Goal: Information Seeking & Learning: Check status

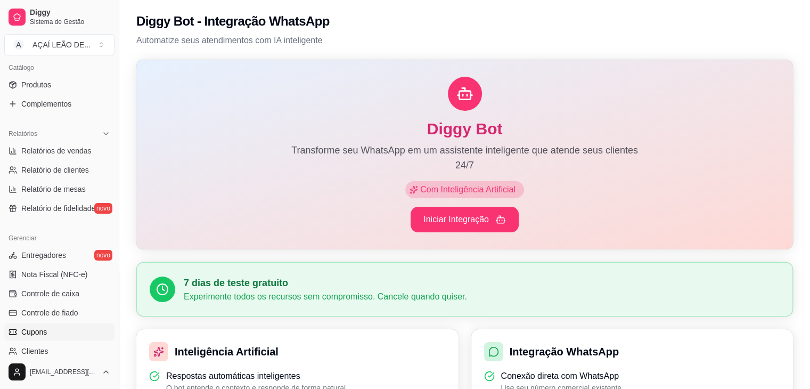
scroll to position [257, 0]
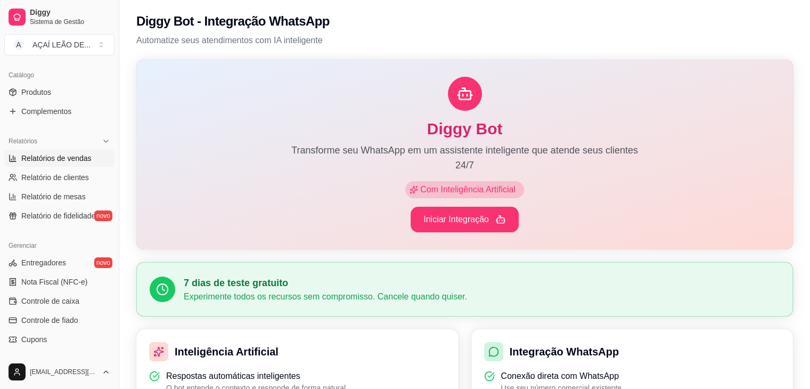
click at [79, 154] on span "Relatórios de vendas" at bounding box center [56, 158] width 70 height 11
select select "ALL"
select select "0"
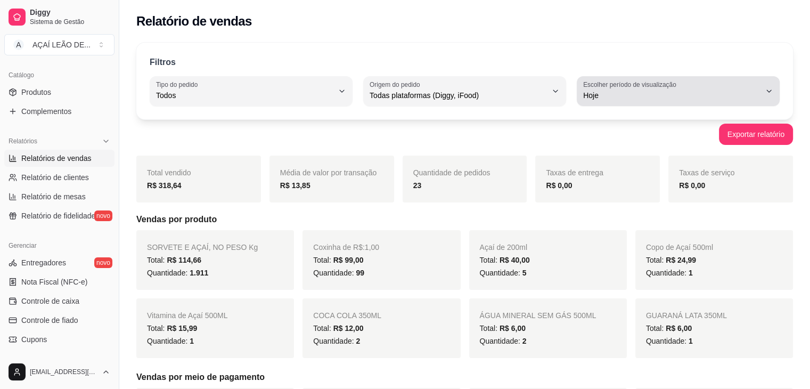
click at [616, 80] on label "Escolher período de visualização" at bounding box center [631, 84] width 96 height 9
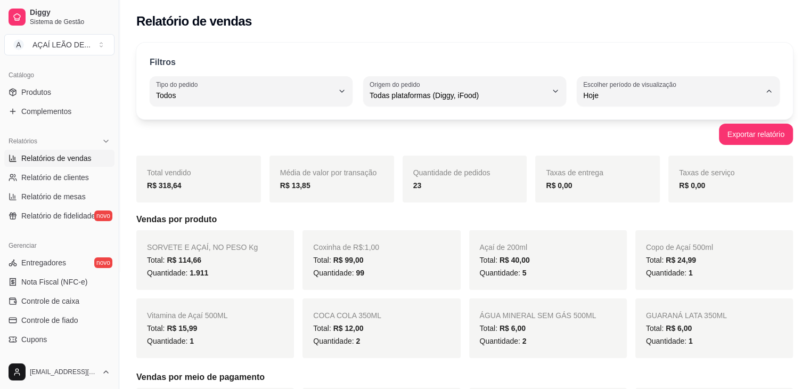
click at [607, 226] on span "Customizado" at bounding box center [673, 224] width 168 height 10
type input "-1"
select select "-1"
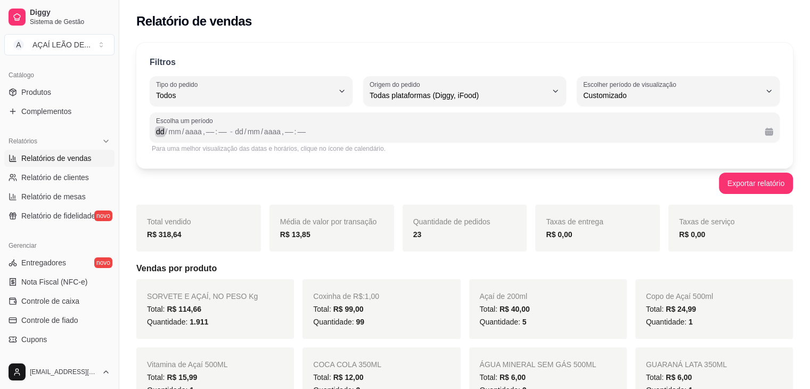
click at [167, 132] on div "/" at bounding box center [167, 131] width 4 height 11
drag, startPoint x: 155, startPoint y: 129, endPoint x: 195, endPoint y: 133, distance: 39.5
click at [195, 133] on div "04 / 10 / 2025 , 9 : 00" at bounding box center [187, 131] width 63 height 13
click at [195, 133] on div "2025" at bounding box center [189, 131] width 19 height 11
click at [281, 134] on div ":" at bounding box center [283, 131] width 4 height 11
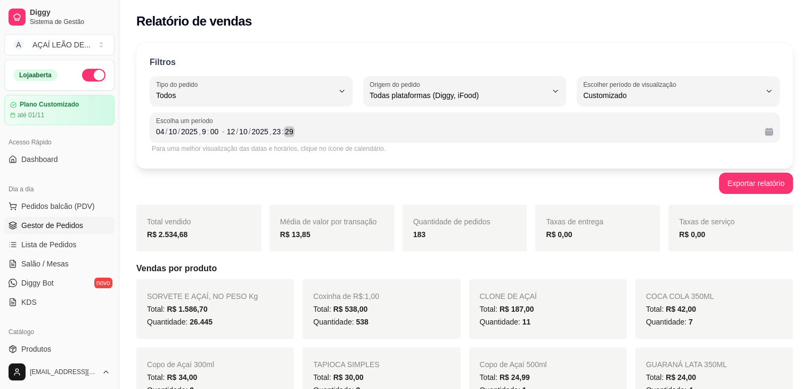
scroll to position [13, 0]
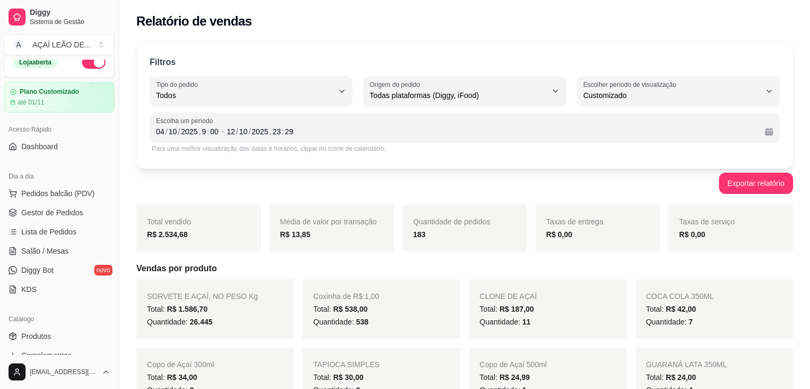
click at [73, 222] on ul "Pedidos balcão (PDV) Gestor de Pedidos Lista de Pedidos Salão / Mesas Diggy Bot…" at bounding box center [59, 241] width 110 height 113
click at [79, 233] on link "Lista de Pedidos" at bounding box center [59, 231] width 110 height 17
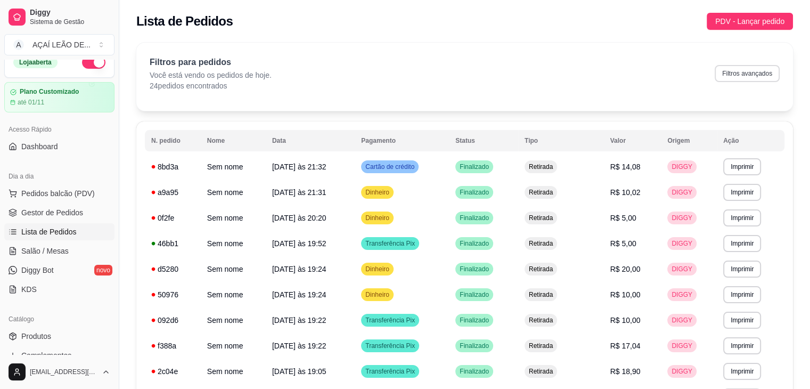
click at [755, 76] on button "Filtros avançados" at bounding box center [747, 73] width 65 height 17
select select "0"
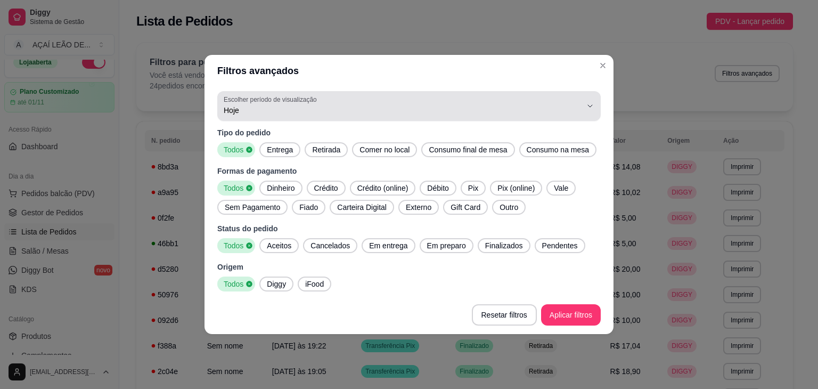
click at [305, 96] on label "Escolher período de visualização" at bounding box center [272, 99] width 96 height 9
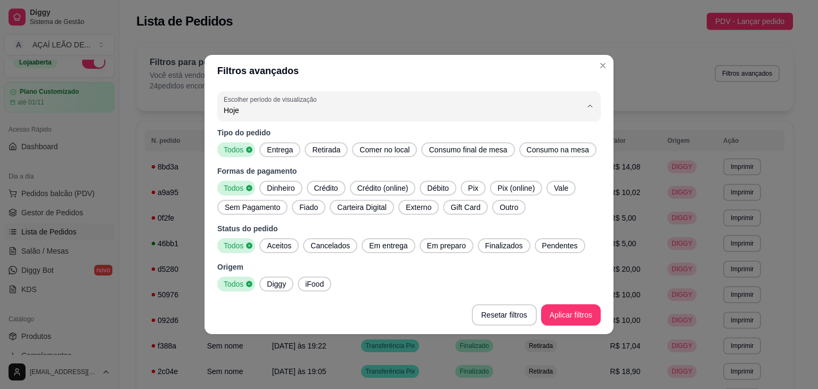
click at [278, 156] on span "Ontem" at bounding box center [403, 152] width 341 height 10
type input "1"
select select "1"
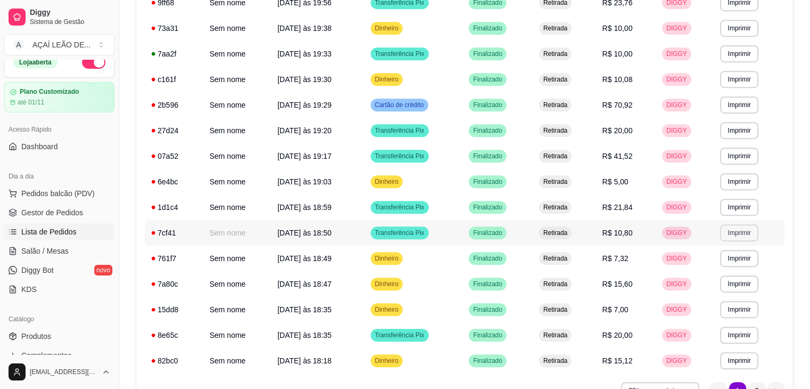
scroll to position [609, 0]
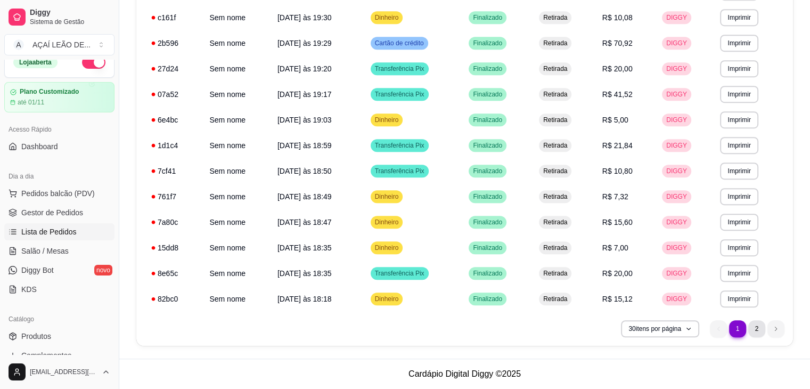
click at [758, 329] on li "2" at bounding box center [756, 328] width 17 height 17
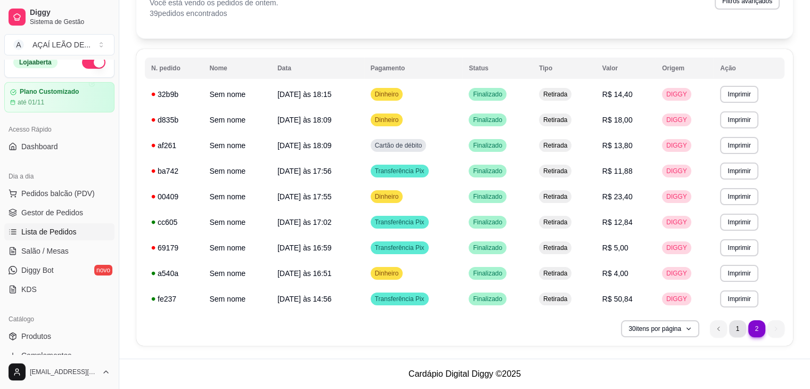
click at [740, 330] on li "1" at bounding box center [737, 328] width 17 height 17
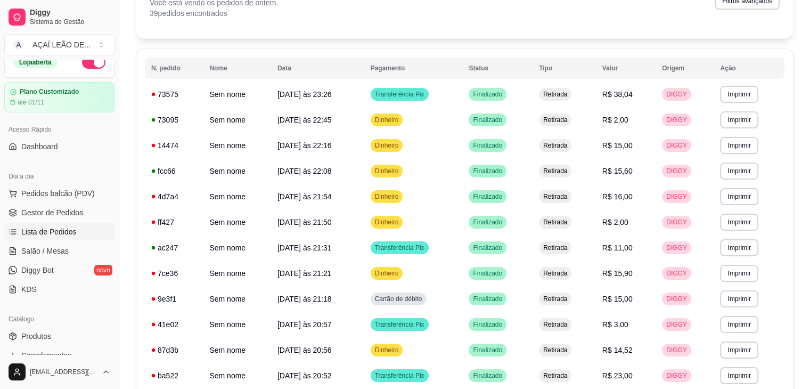
scroll to position [138, 0]
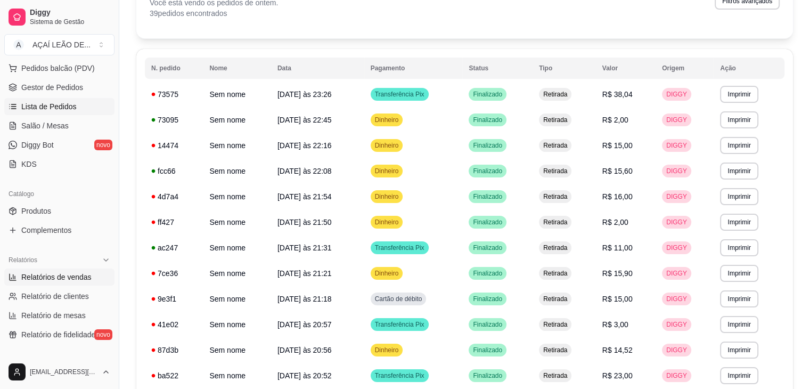
click at [72, 276] on span "Relatórios de vendas" at bounding box center [56, 277] width 70 height 11
select select "ALL"
select select "0"
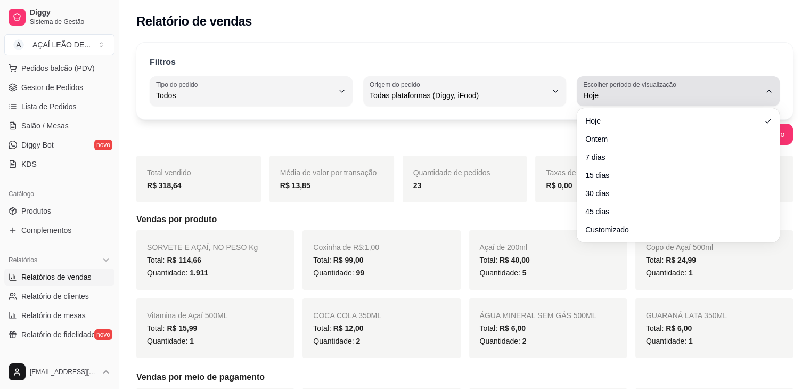
click at [609, 86] on label "Escolher período de visualização" at bounding box center [631, 84] width 96 height 9
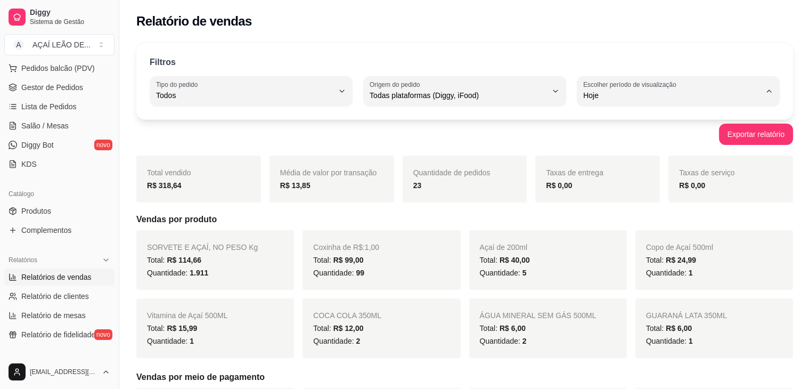
click at [611, 223] on li "Customizado" at bounding box center [678, 225] width 186 height 17
type input "-1"
select select "-1"
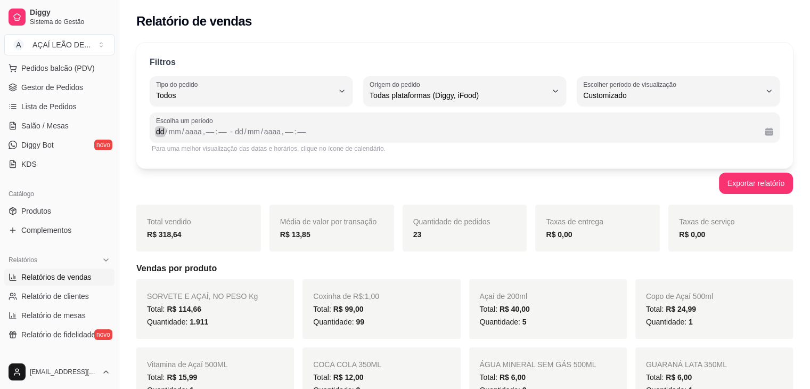
click at [161, 135] on div "dd" at bounding box center [160, 131] width 11 height 11
click at [264, 132] on div "2525" at bounding box center [260, 131] width 19 height 11
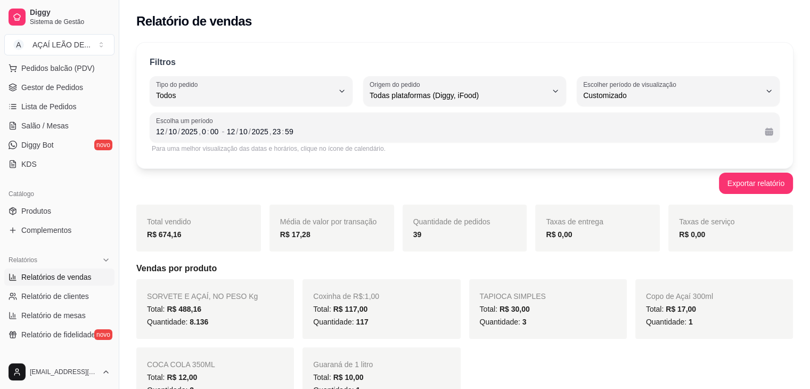
click at [323, 182] on div "Exportar relatório" at bounding box center [464, 183] width 657 height 21
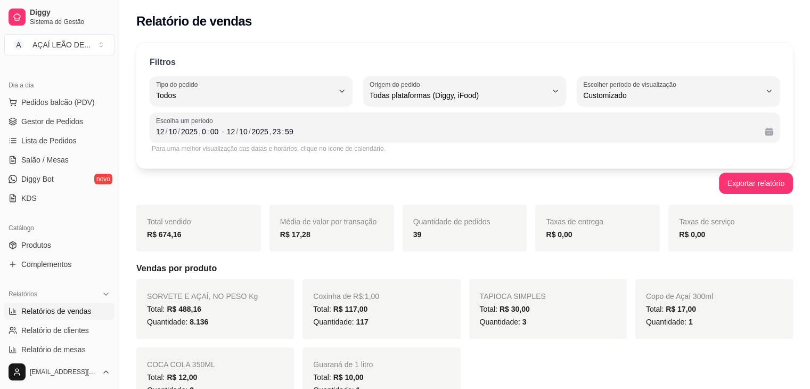
scroll to position [103, 0]
click at [46, 140] on span "Lista de Pedidos" at bounding box center [48, 141] width 55 height 11
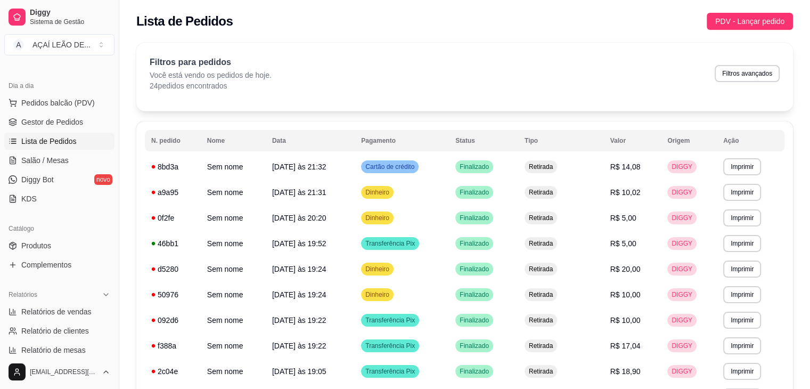
click at [767, 63] on div "Filtros para pedidos Você está vendo os pedidos de hoje. 24 pedidos encontrados…" at bounding box center [465, 73] width 630 height 35
click at [752, 74] on button "Filtros avançados" at bounding box center [747, 73] width 63 height 17
select select "0"
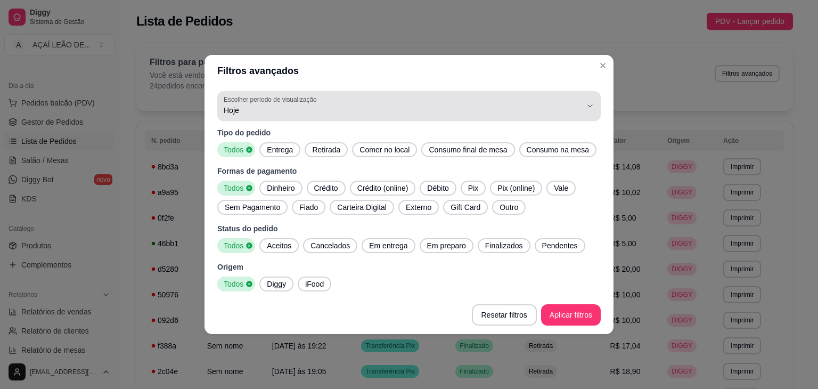
click at [355, 112] on span "Hoje" at bounding box center [403, 110] width 358 height 11
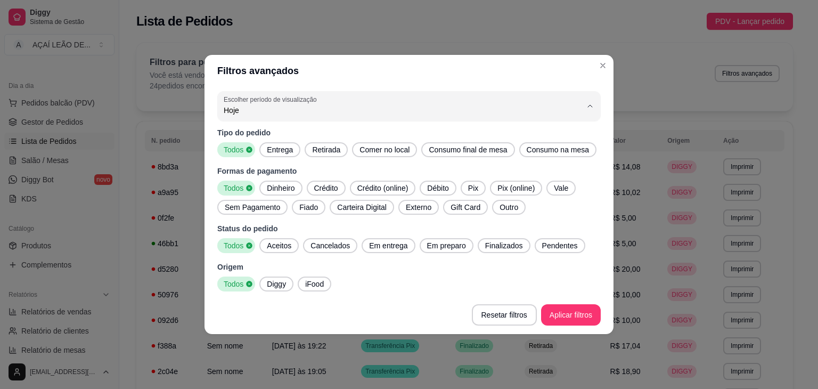
click at [258, 158] on span "Ontem" at bounding box center [403, 152] width 341 height 10
type input "1"
select select "1"
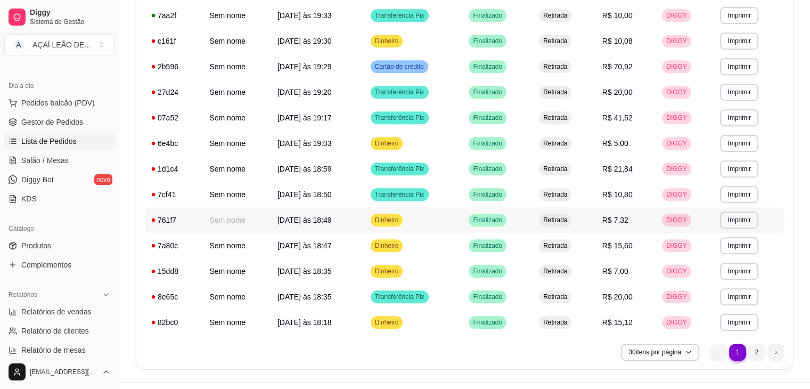
scroll to position [609, 0]
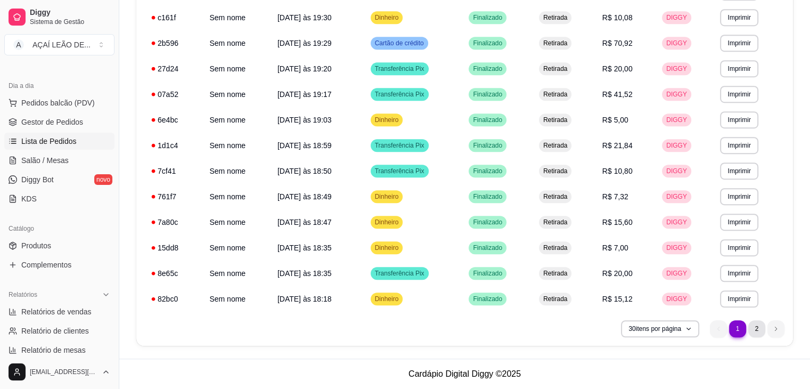
click at [757, 323] on li "2" at bounding box center [756, 328] width 17 height 17
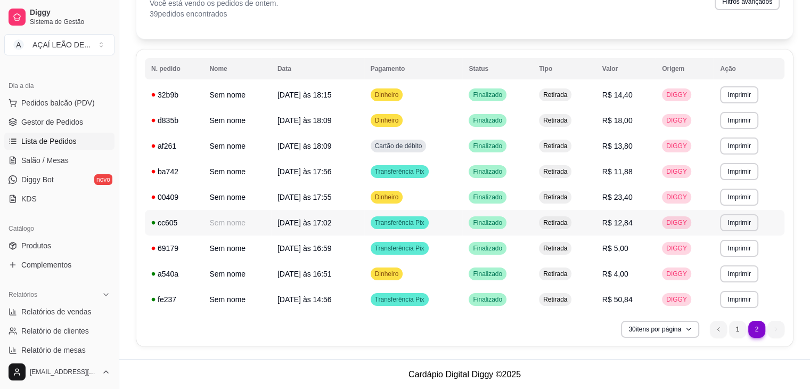
scroll to position [72, 0]
click at [732, 326] on li "1" at bounding box center [737, 328] width 17 height 17
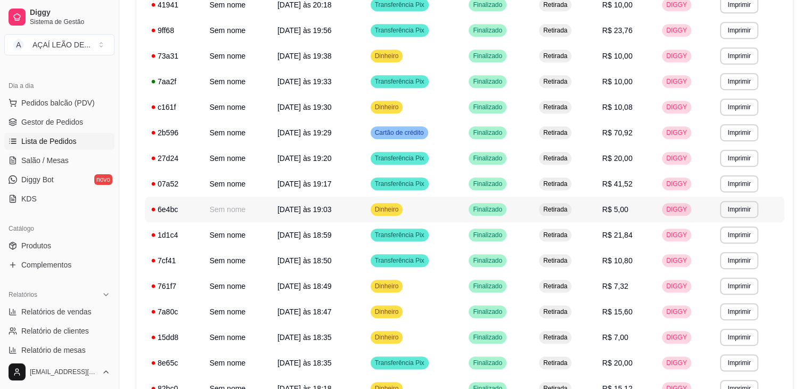
scroll to position [609, 0]
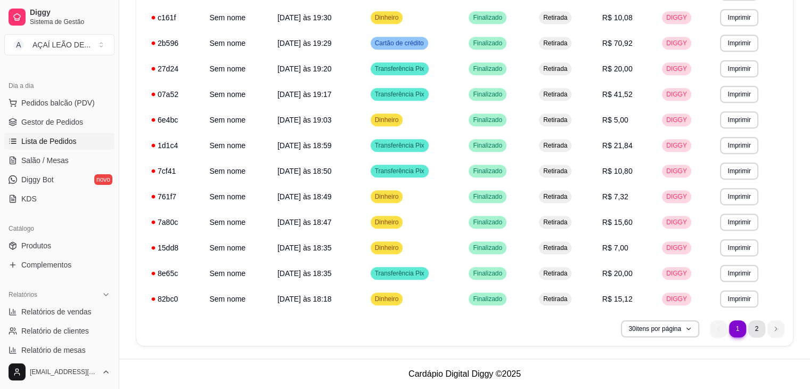
click at [756, 329] on li "2" at bounding box center [756, 328] width 17 height 17
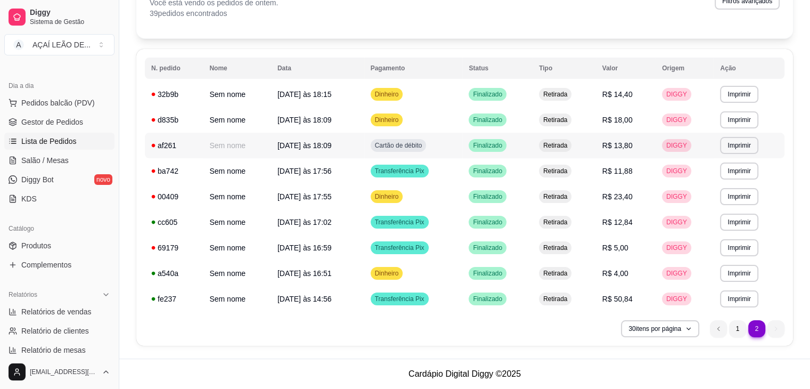
scroll to position [0, 0]
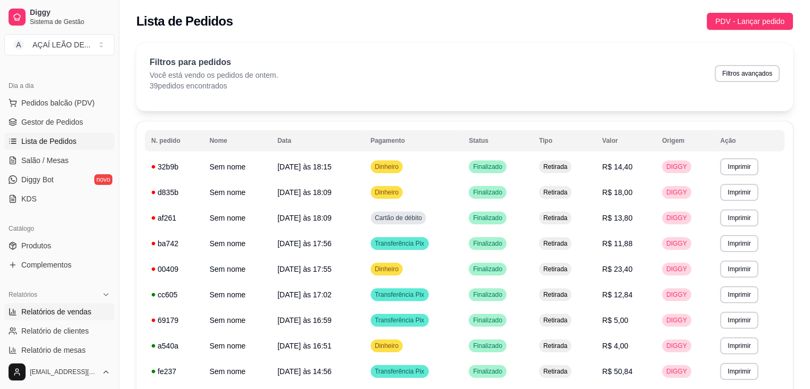
click at [63, 309] on span "Relatórios de vendas" at bounding box center [56, 311] width 70 height 11
select select "ALL"
select select "0"
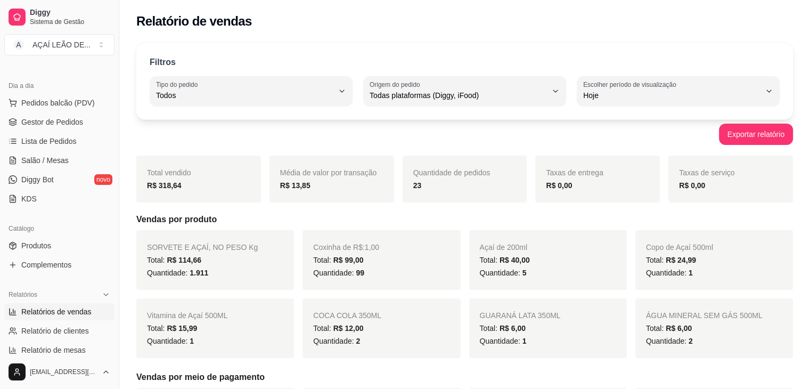
click at [642, 70] on div "Filtros ALL Tipo do pedido Todos Entrega Retirada Mesa Consumo local Tipo do pe…" at bounding box center [464, 81] width 657 height 77
click at [644, 116] on div "Filtros ALL Tipo do pedido Todos Entrega Retirada Mesa Consumo local Tipo do pe…" at bounding box center [464, 81] width 657 height 77
click at [675, 97] on span "Hoje" at bounding box center [671, 95] width 177 height 11
click at [610, 233] on li "Customizado" at bounding box center [678, 225] width 186 height 17
type input "-1"
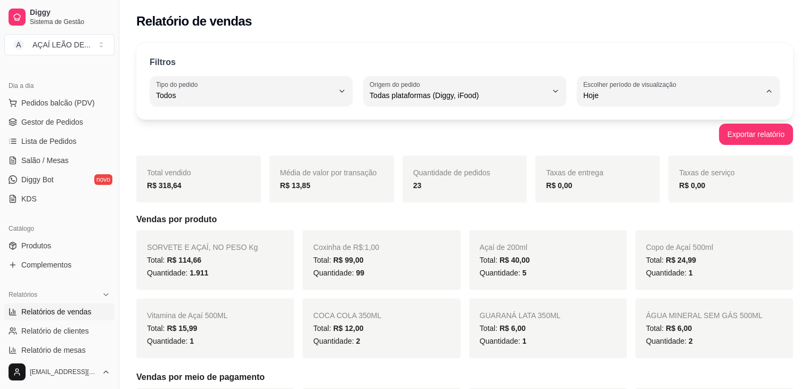
select select "-1"
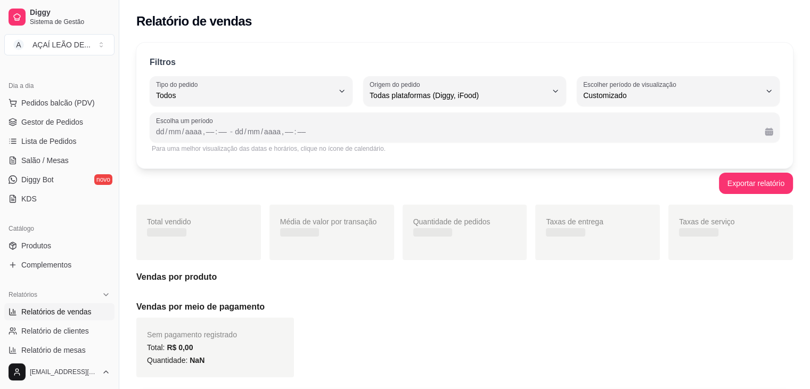
scroll to position [10, 0]
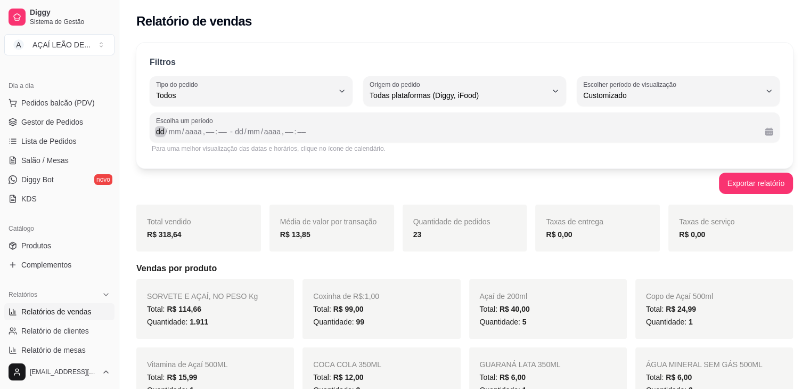
click at [163, 130] on div "dd" at bounding box center [160, 131] width 11 height 11
drag, startPoint x: 163, startPoint y: 130, endPoint x: 171, endPoint y: 130, distance: 8.5
click at [171, 130] on div "01" at bounding box center [172, 131] width 11 height 11
click at [245, 130] on div "02" at bounding box center [247, 131] width 11 height 11
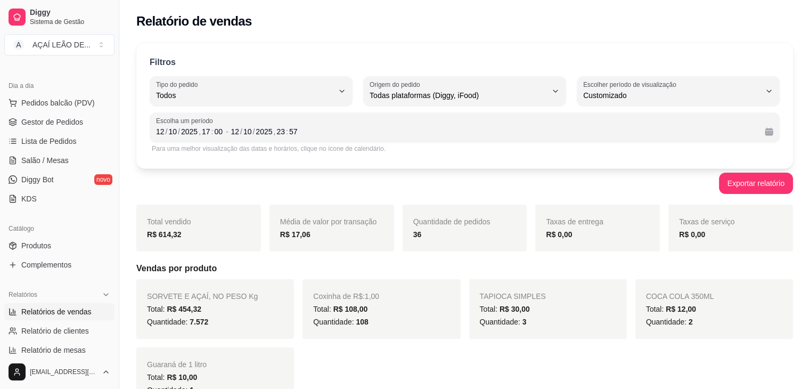
click at [287, 193] on div "Exportar relatório" at bounding box center [464, 183] width 657 height 21
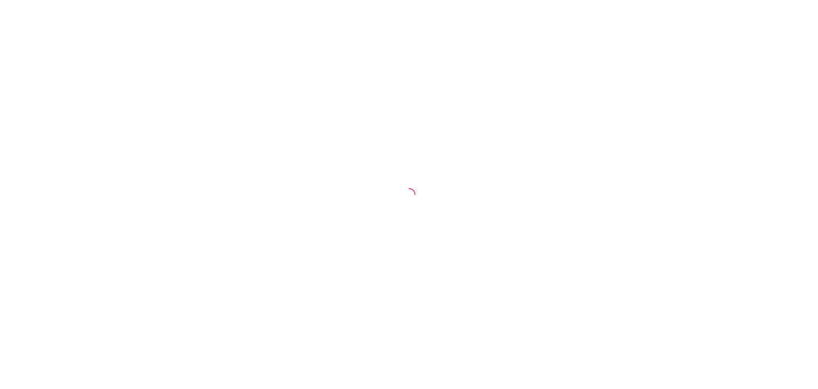
select select "ALL"
select select "0"
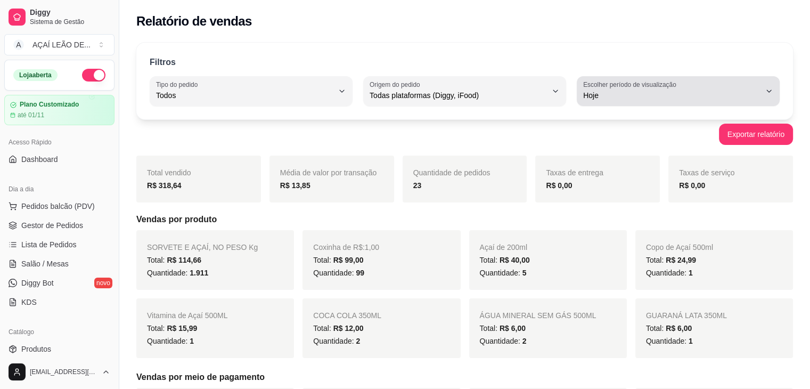
click at [622, 90] on span "Hoje" at bounding box center [671, 95] width 177 height 11
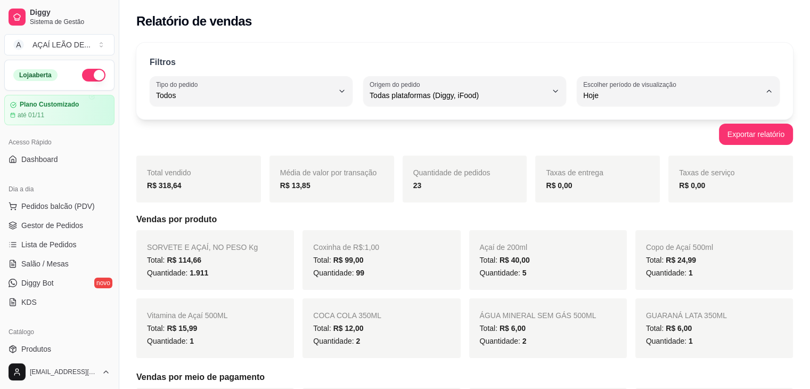
click at [620, 229] on span "Customizado" at bounding box center [673, 224] width 168 height 10
type input "-1"
select select "-1"
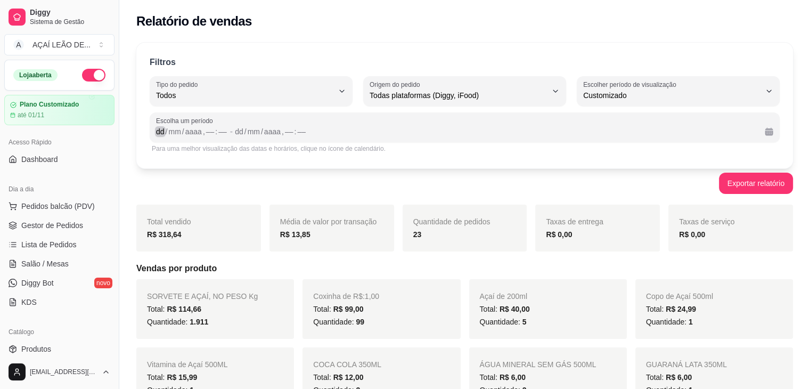
click at [164, 130] on div "dd" at bounding box center [160, 131] width 11 height 11
click at [209, 133] on div "17" at bounding box center [206, 131] width 11 height 11
click at [277, 130] on div "23" at bounding box center [277, 131] width 11 height 11
click at [279, 129] on div "17" at bounding box center [277, 131] width 11 height 11
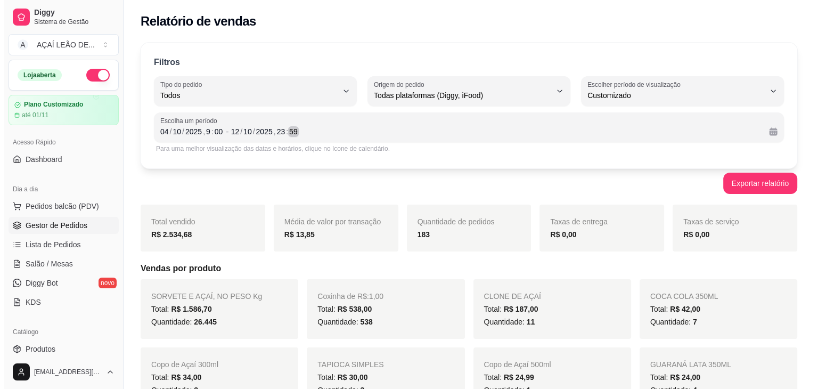
scroll to position [377, 0]
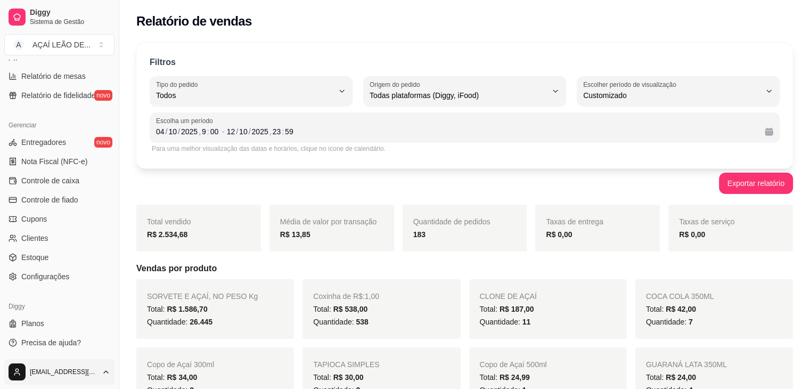
click at [83, 371] on html "Diggy Sistema de Gestão A AÇAÍ LEÃO DE ... Loja aberta Plano Customizado até 01…" at bounding box center [405, 194] width 810 height 389
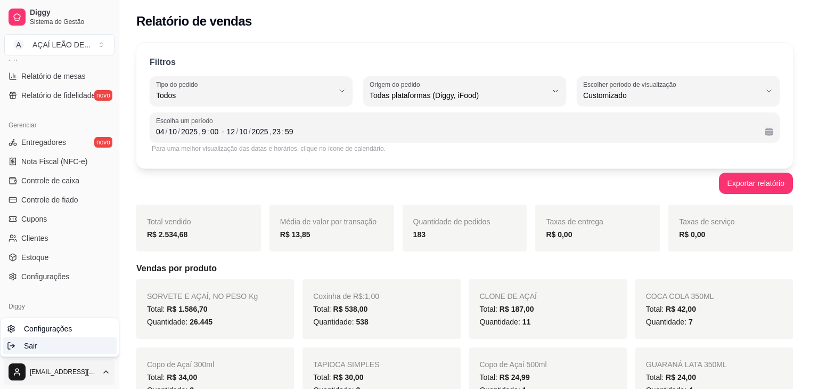
click at [49, 348] on div "Sair" at bounding box center [60, 345] width 114 height 17
